Goal: Task Accomplishment & Management: Use online tool/utility

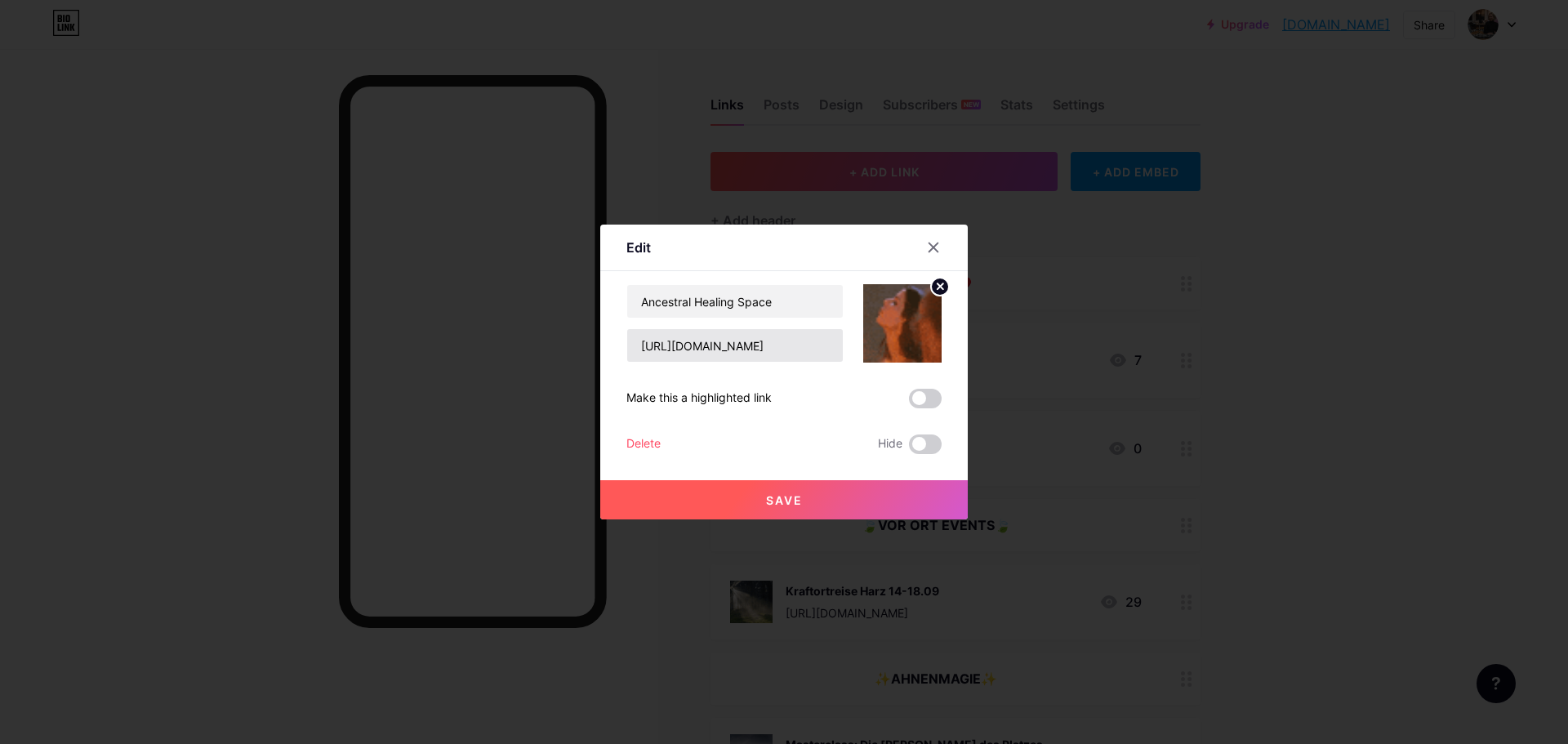
click at [799, 341] on input "[URL][DOMAIN_NAME]" at bounding box center [735, 346] width 215 height 32
click at [771, 341] on input "[URL][DOMAIN_NAME]" at bounding box center [735, 346] width 215 height 32
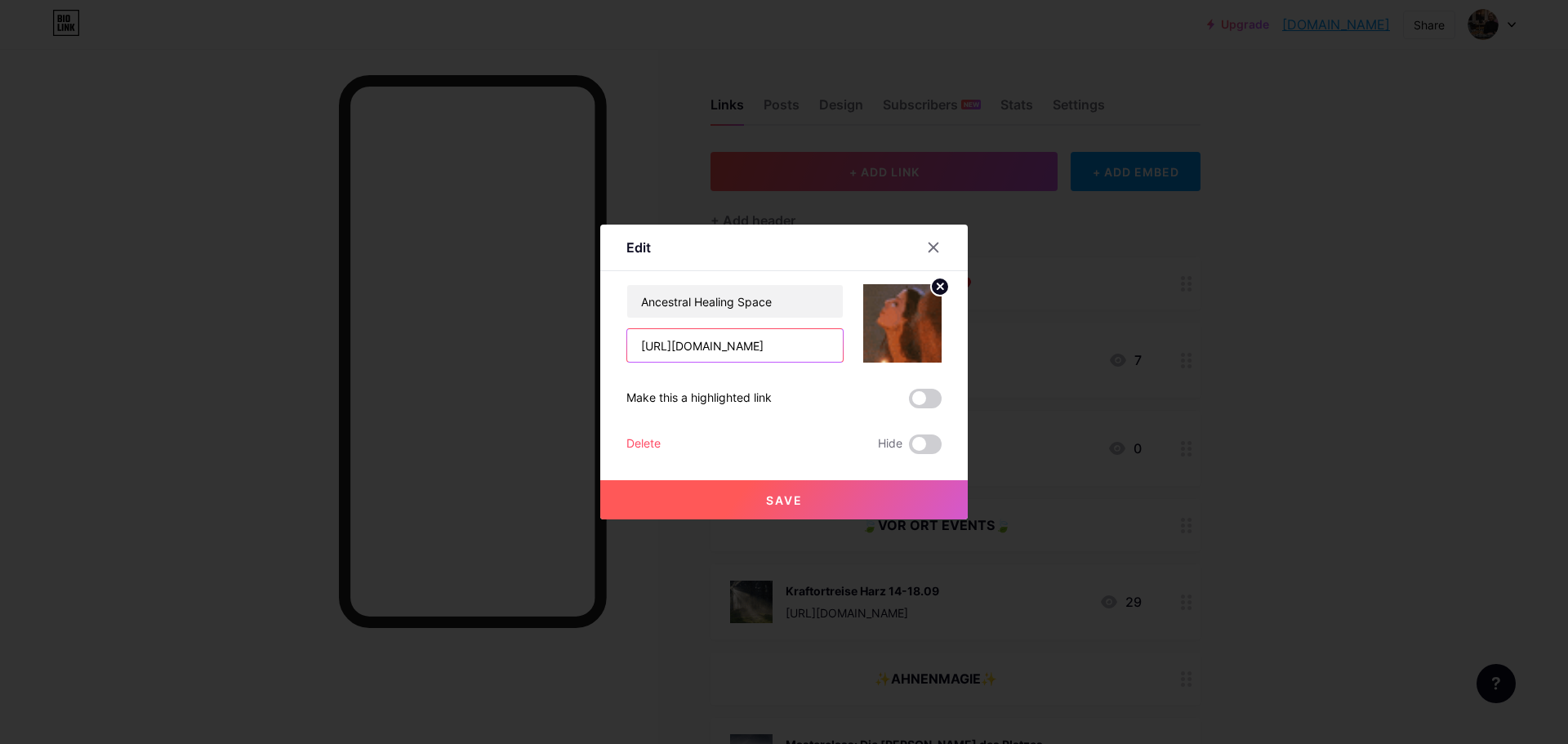
click at [772, 341] on input "[URL][DOMAIN_NAME]" at bounding box center [735, 346] width 215 height 32
click at [809, 338] on input "[URL][DOMAIN_NAME]" at bounding box center [735, 346] width 215 height 32
